Goal: Find specific page/section: Find specific page/section

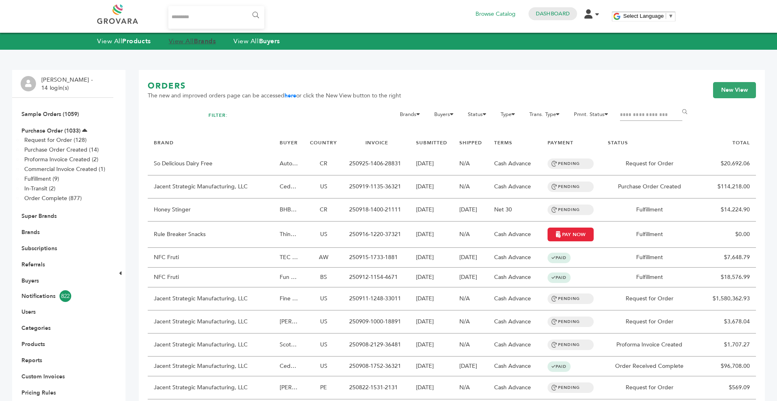
click at [205, 40] on strong "Brands" at bounding box center [205, 41] width 22 height 9
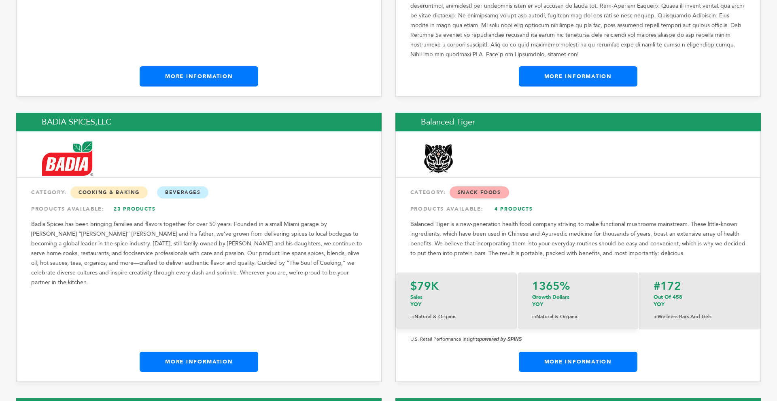
drag, startPoint x: 774, startPoint y: 17, endPoint x: 776, endPoint y: -36, distance: 52.2
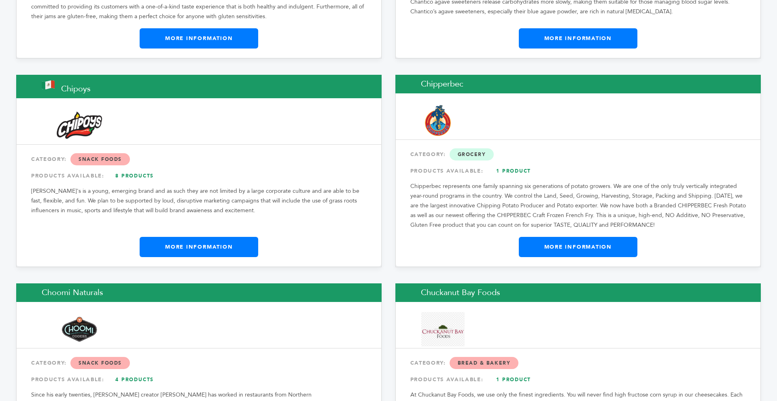
scroll to position [3317, 0]
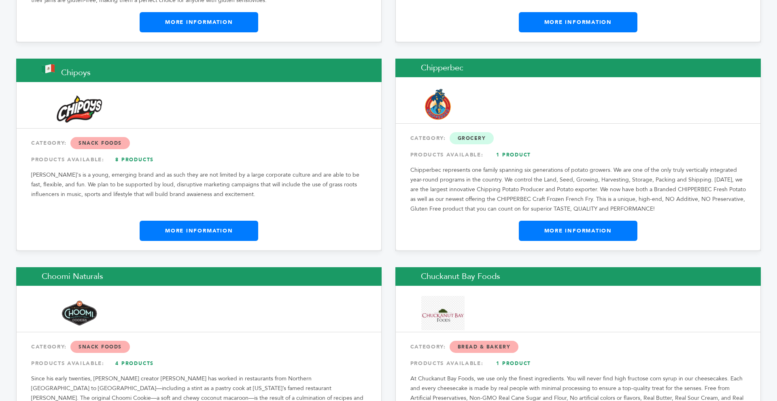
click at [223, 221] on link "More Information" at bounding box center [199, 231] width 119 height 20
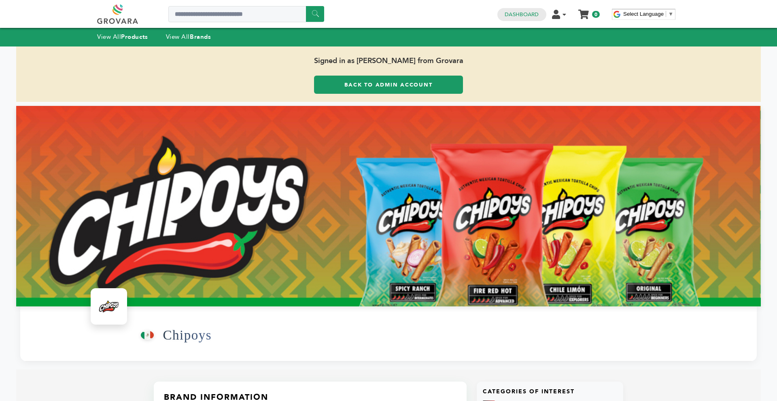
click at [349, 87] on link "Back to Admin Account" at bounding box center [388, 85] width 149 height 18
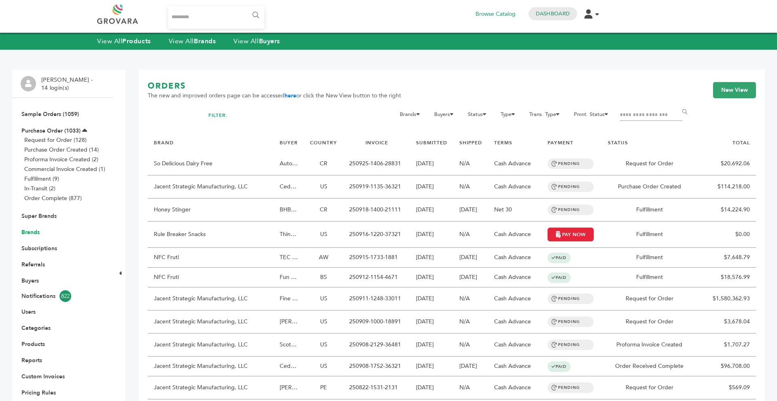
click at [34, 233] on link "Brands" at bounding box center [30, 233] width 18 height 8
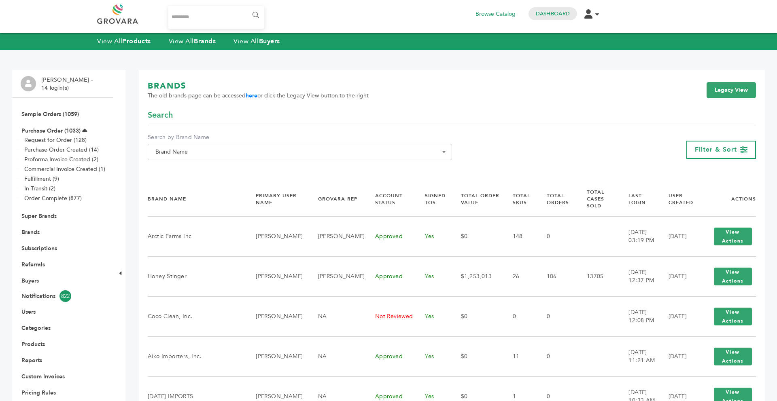
click at [220, 155] on span "Brand Name" at bounding box center [299, 151] width 295 height 11
click at [207, 167] on input "Search" at bounding box center [300, 167] width 300 height 10
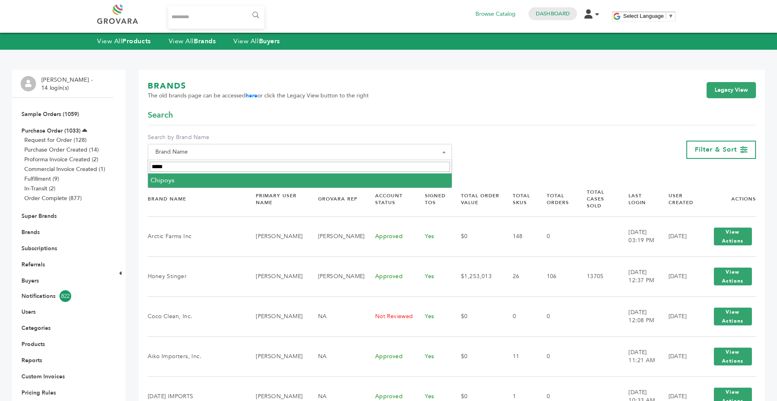
type input "*****"
select select "*******"
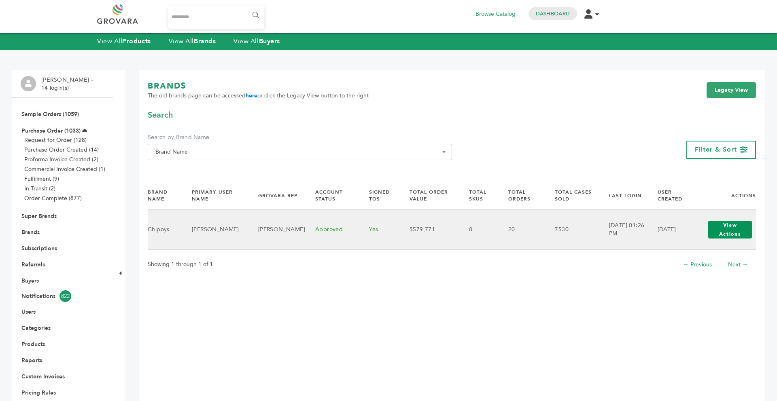
click at [733, 228] on button "View Actions" at bounding box center [730, 230] width 44 height 18
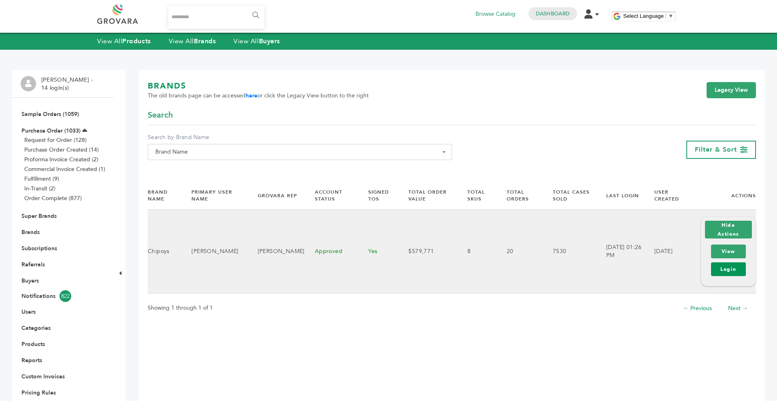
click at [726, 267] on link "Login" at bounding box center [728, 270] width 35 height 14
